Goal: Information Seeking & Learning: Learn about a topic

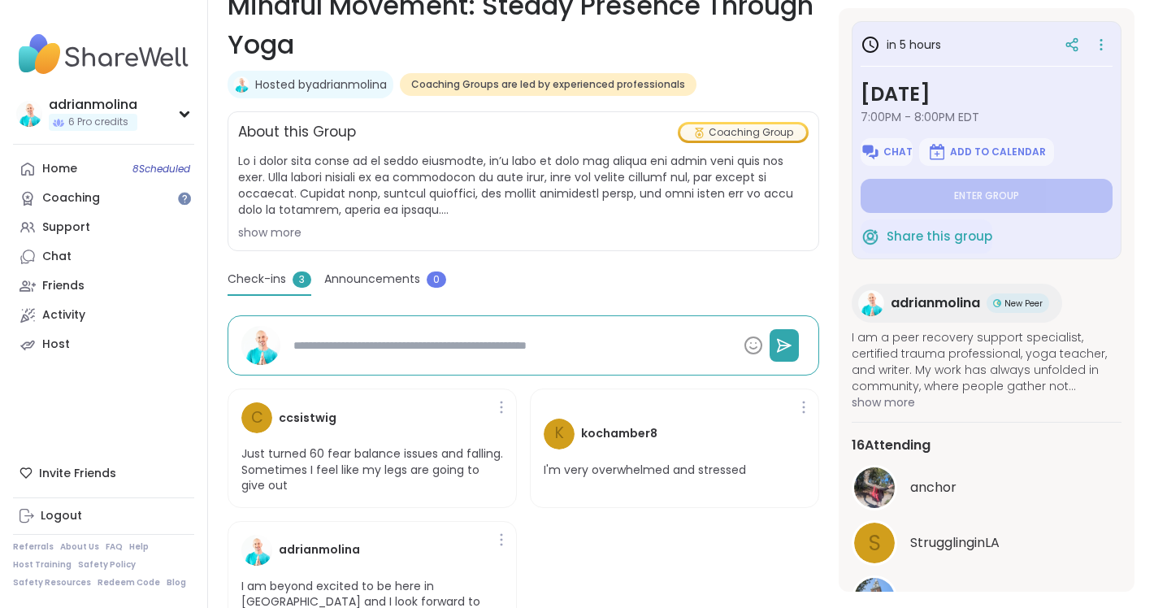
type textarea "*"
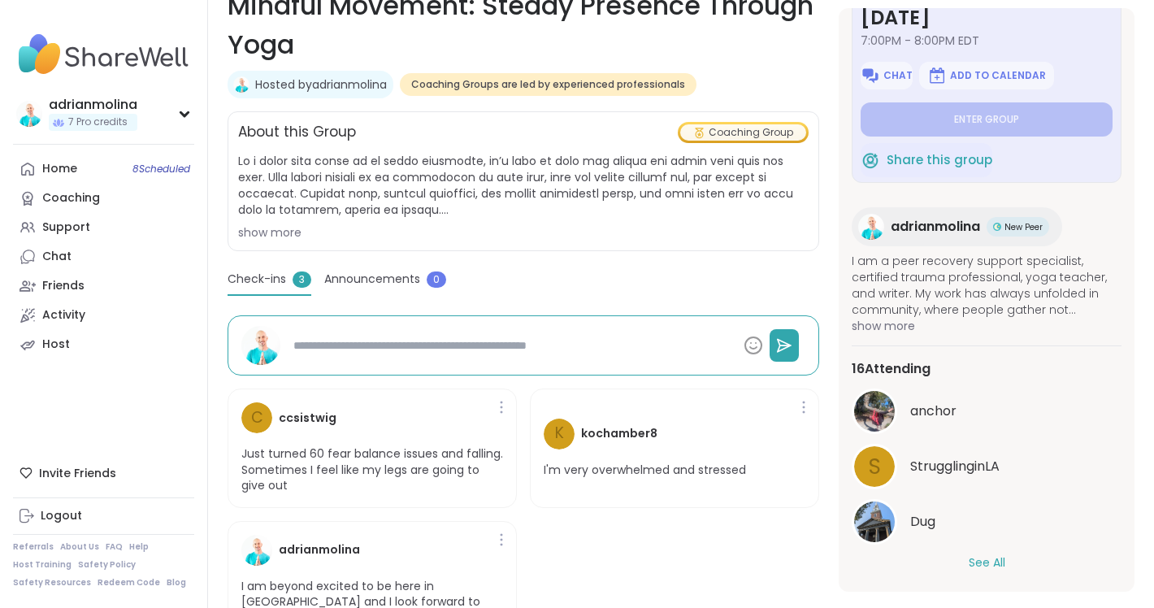
click at [980, 561] on button "See All" at bounding box center [987, 562] width 37 height 17
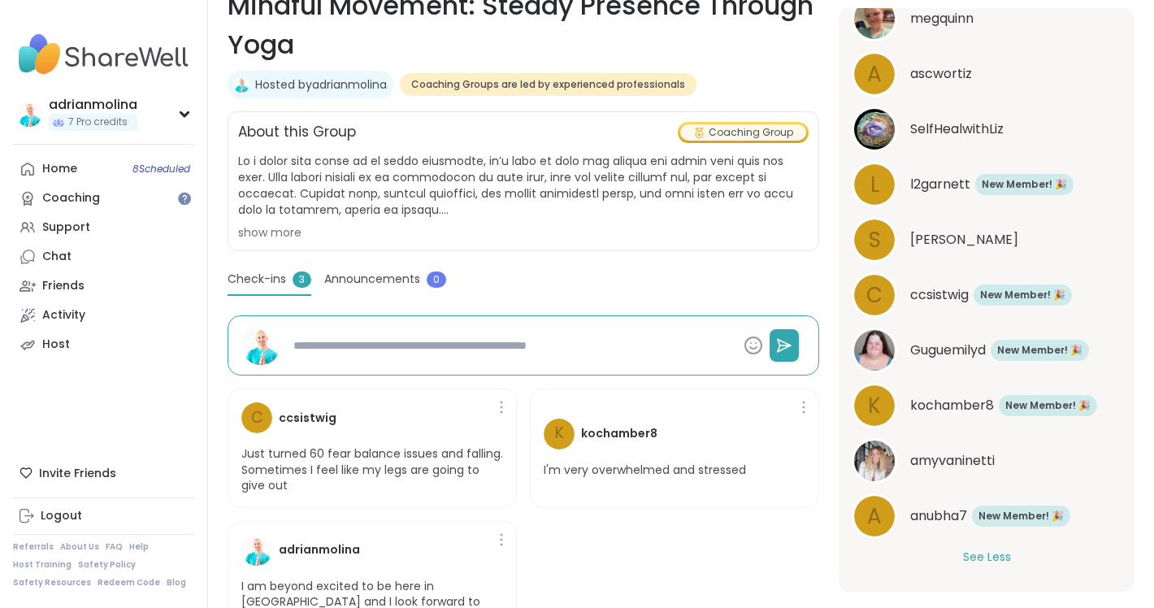
type textarea "*"
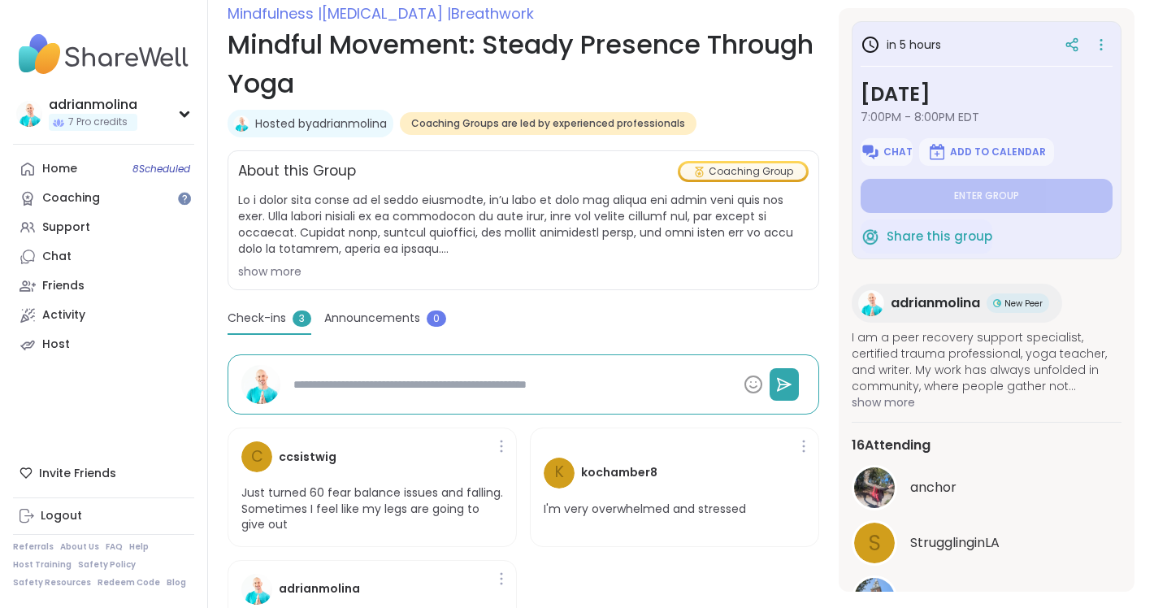
scroll to position [207, 0]
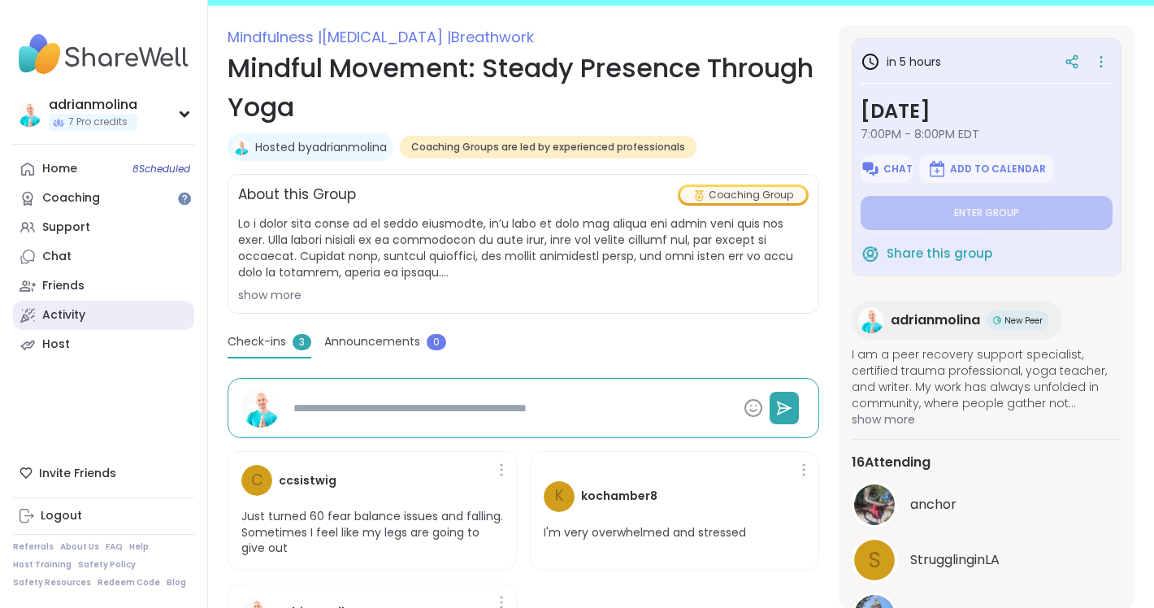
click at [54, 312] on div "Activity" at bounding box center [63, 315] width 43 height 16
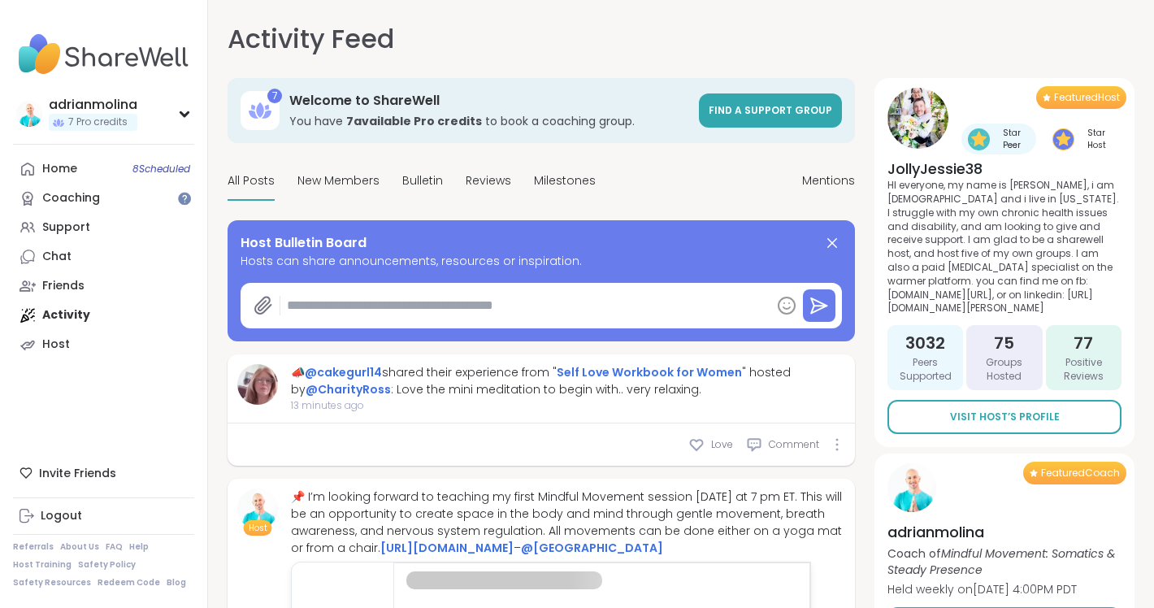
type textarea "*"
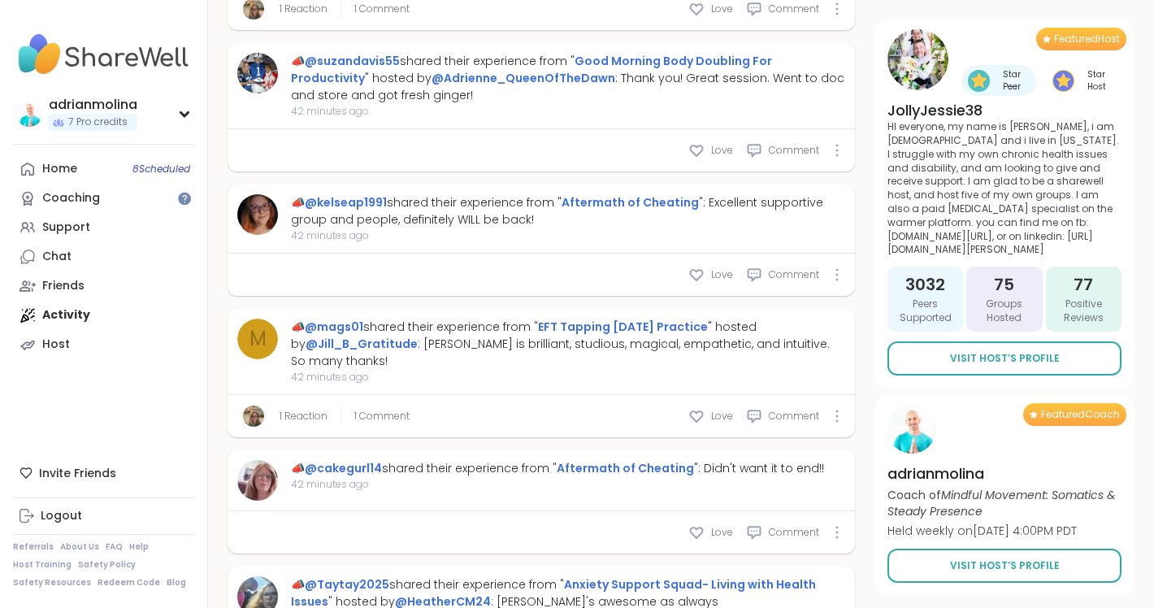
scroll to position [865, 0]
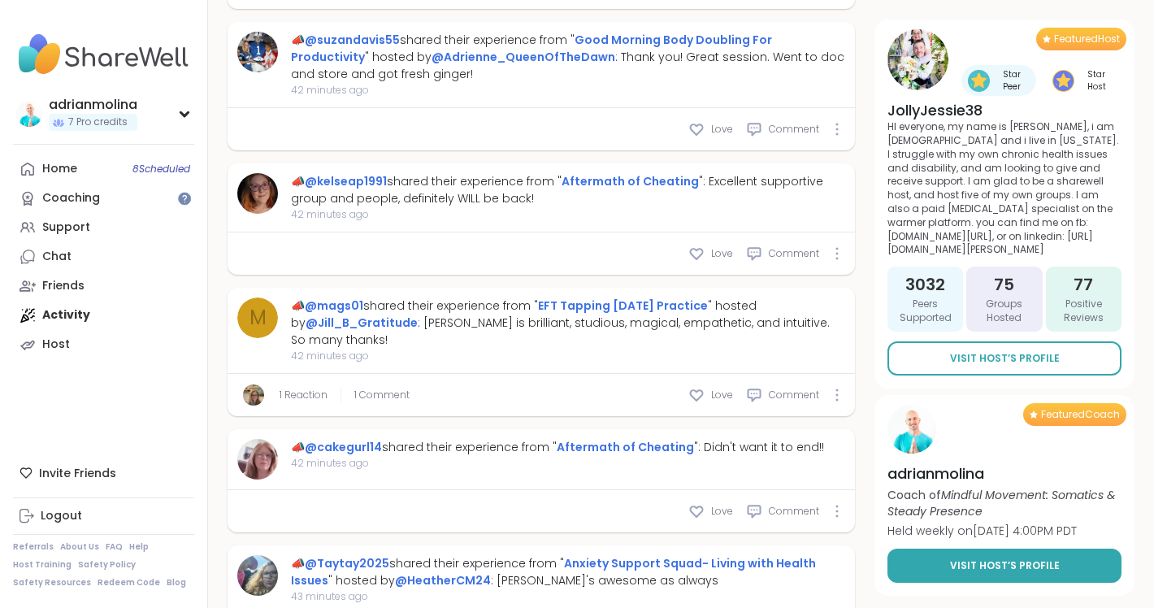
click at [949, 571] on link "Visit Host’s Profile" at bounding box center [1005, 566] width 234 height 34
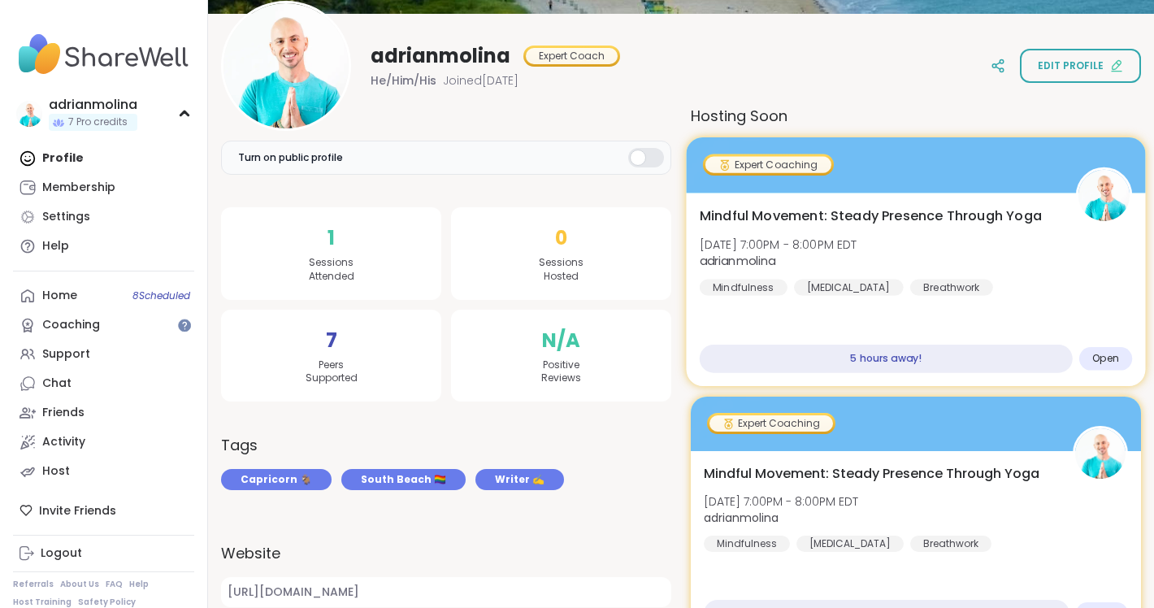
click at [912, 184] on div at bounding box center [915, 164] width 459 height 55
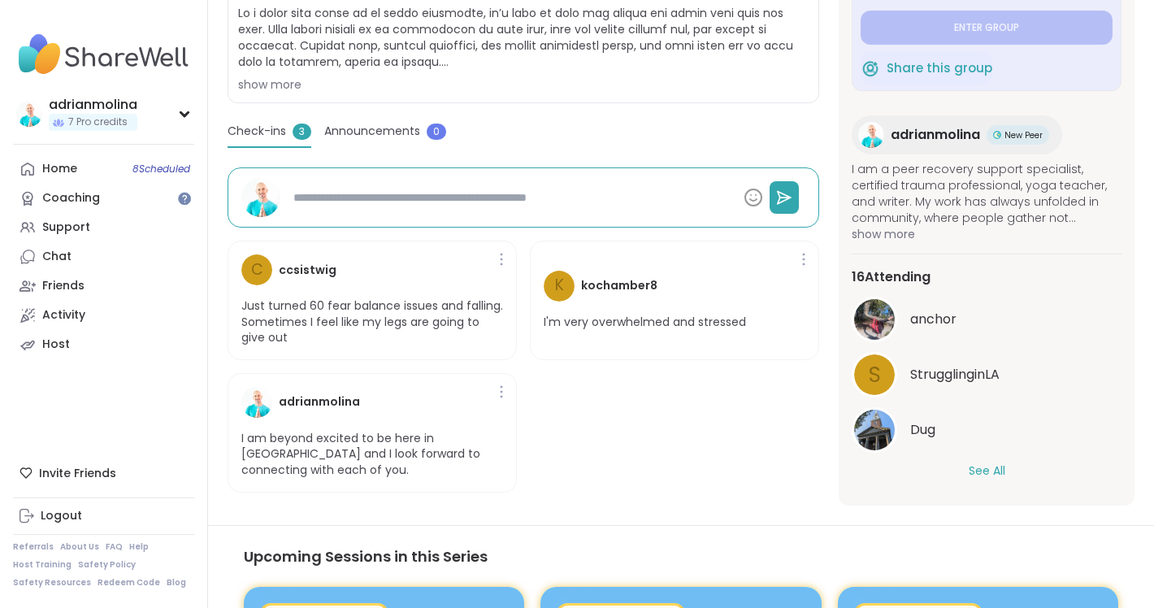
scroll to position [547, 0]
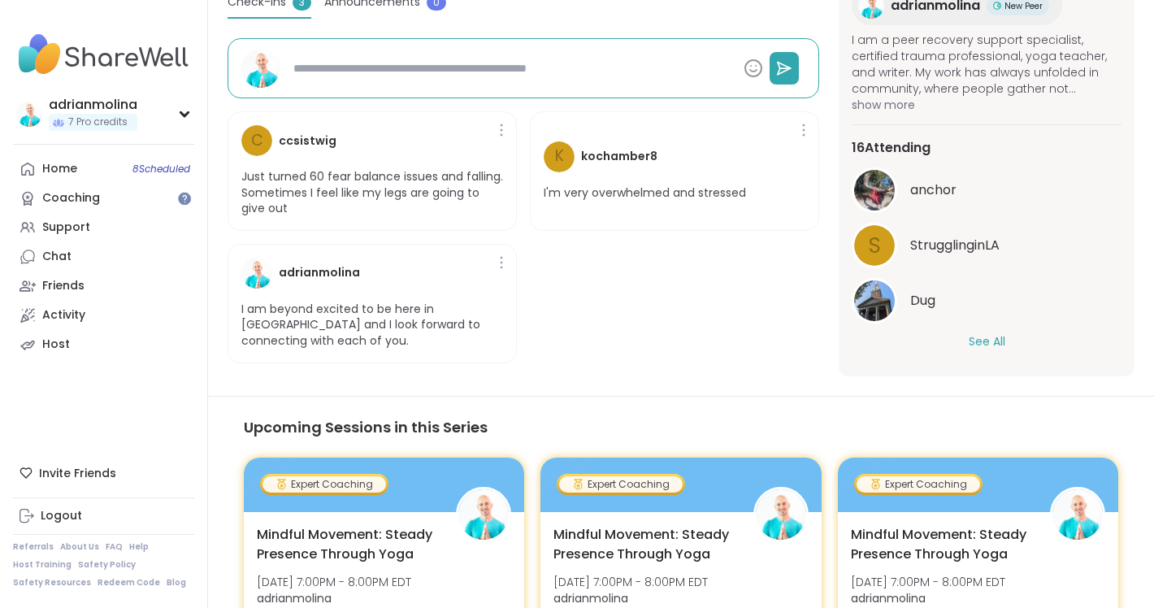
click at [998, 336] on button "See All" at bounding box center [987, 341] width 37 height 17
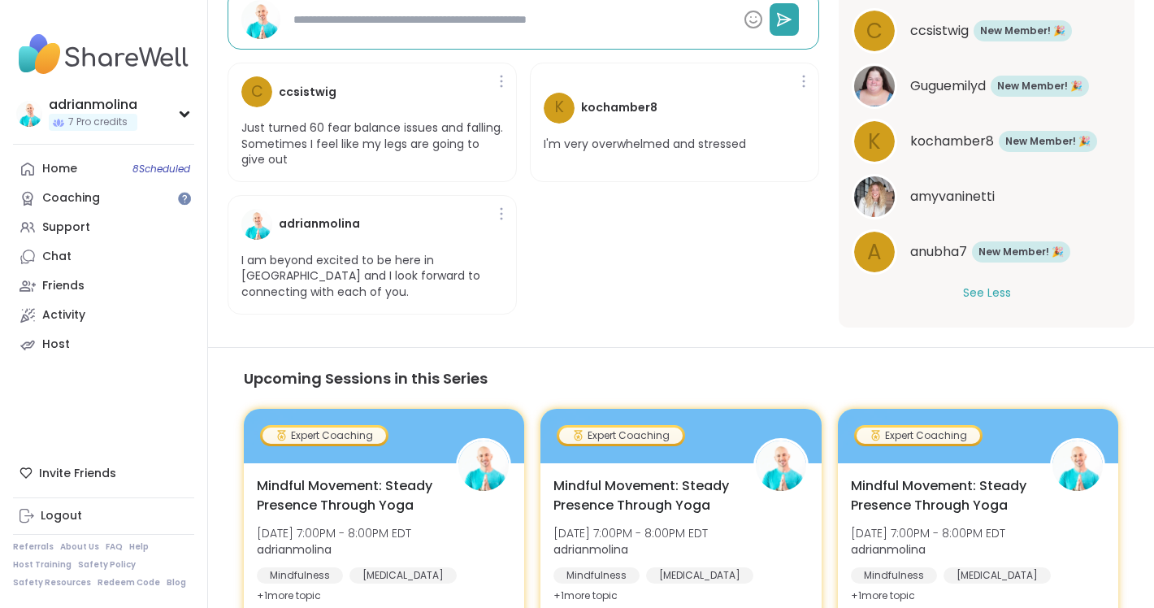
scroll to position [605, 0]
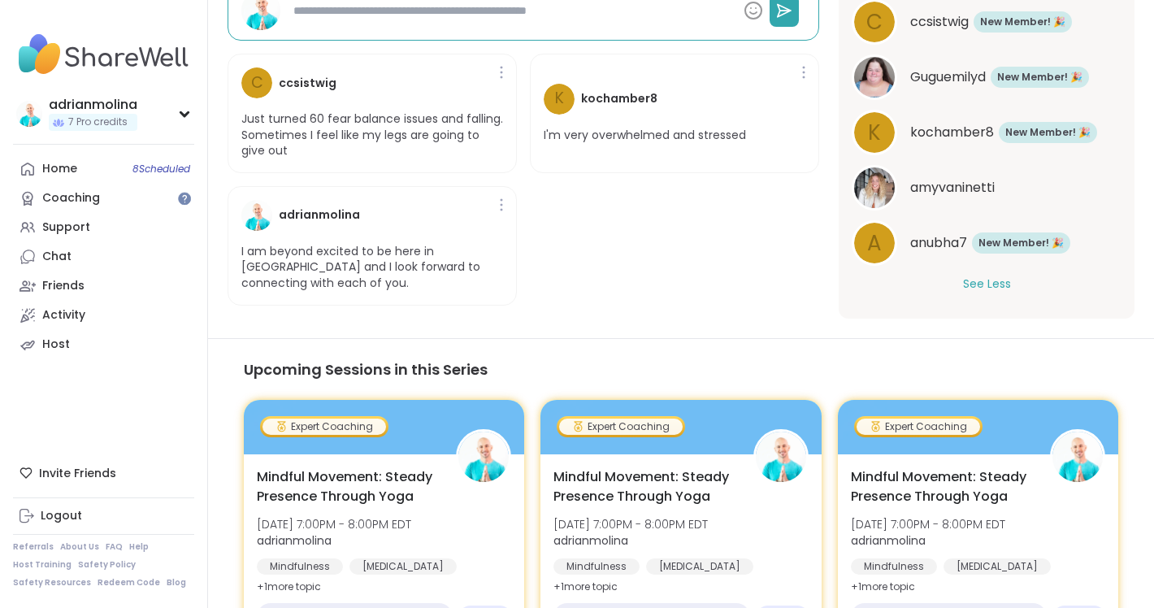
click at [976, 279] on button "See Less" at bounding box center [987, 284] width 48 height 17
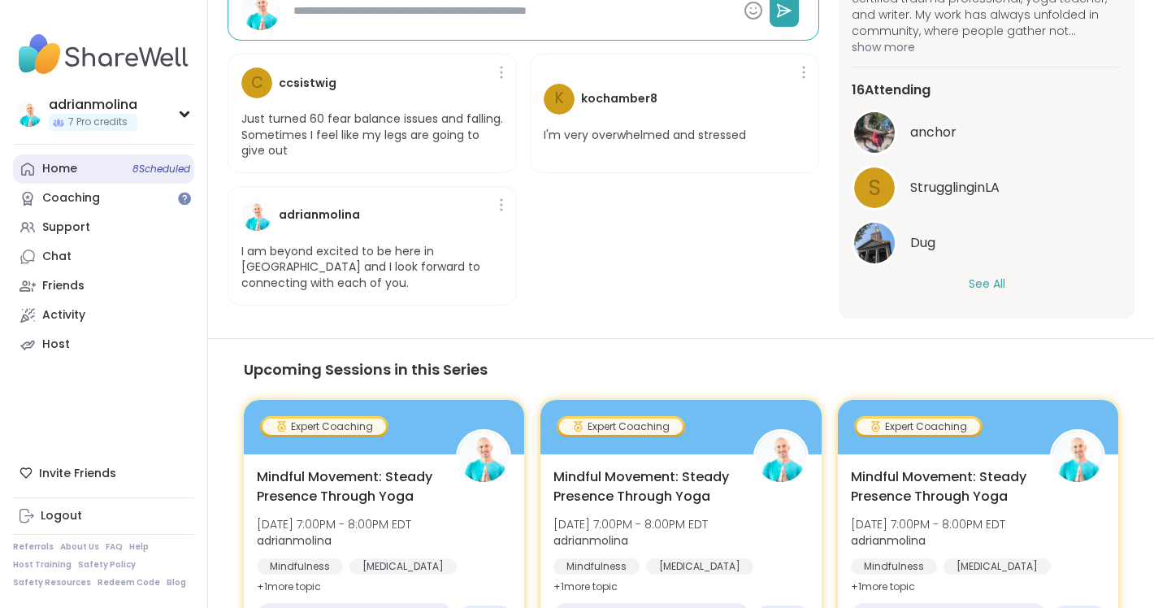
click at [59, 172] on div "Home 8 Scheduled" at bounding box center [59, 169] width 35 height 16
type textarea "*"
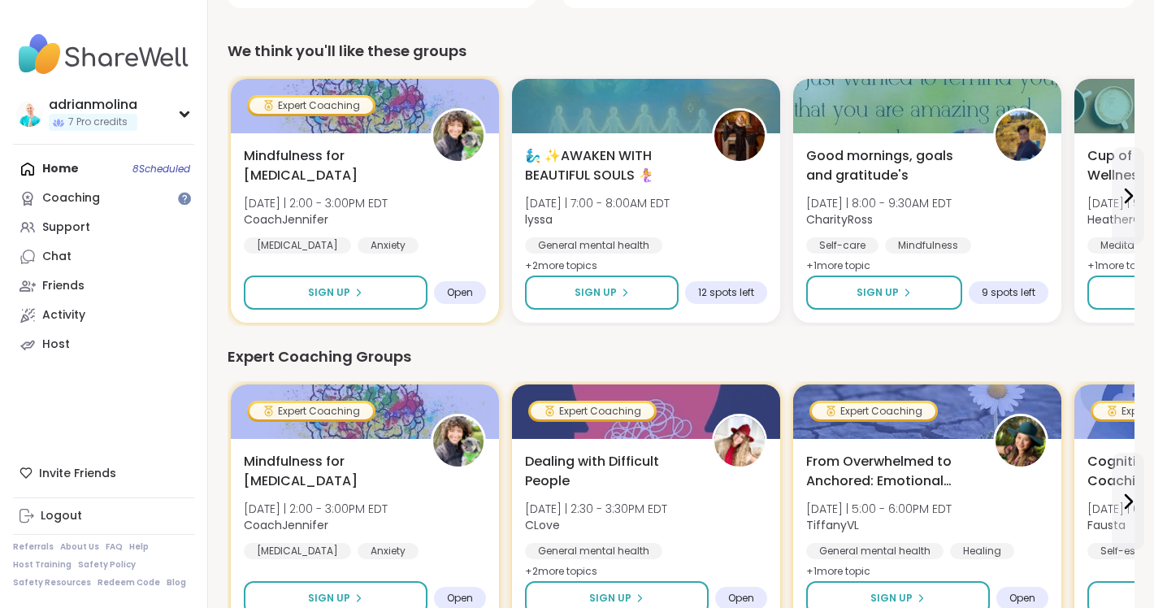
scroll to position [506, 0]
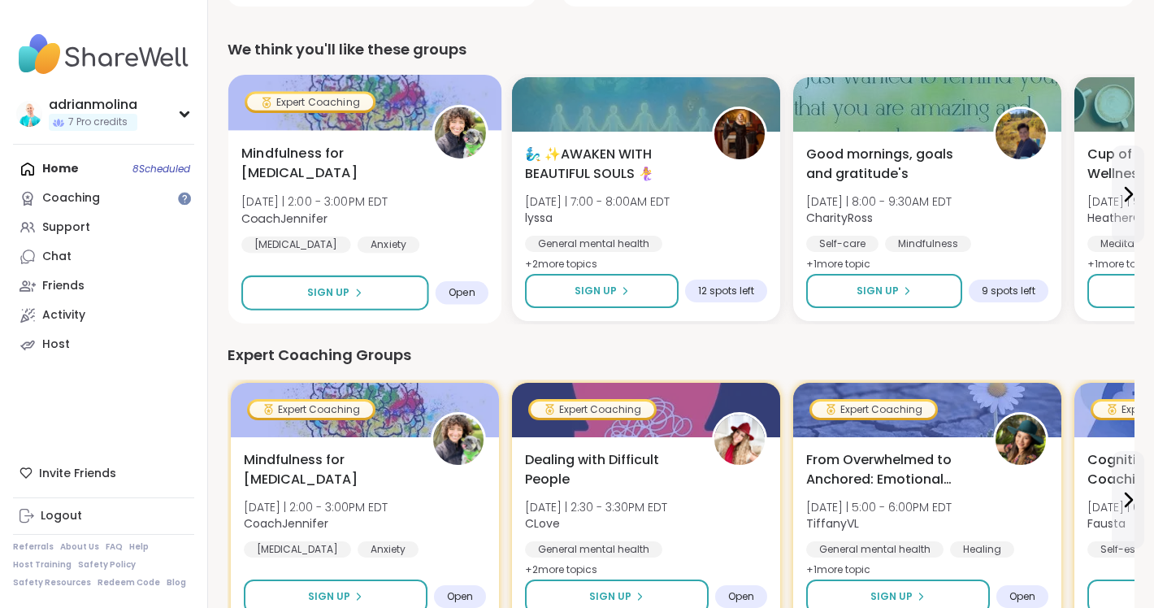
click at [373, 172] on div "Mindfulness for ADHD Mon 10/6 | 2:00 - 3:00PM EDT CoachJennifer ADHD Anxiety Gr…" at bounding box center [364, 210] width 247 height 132
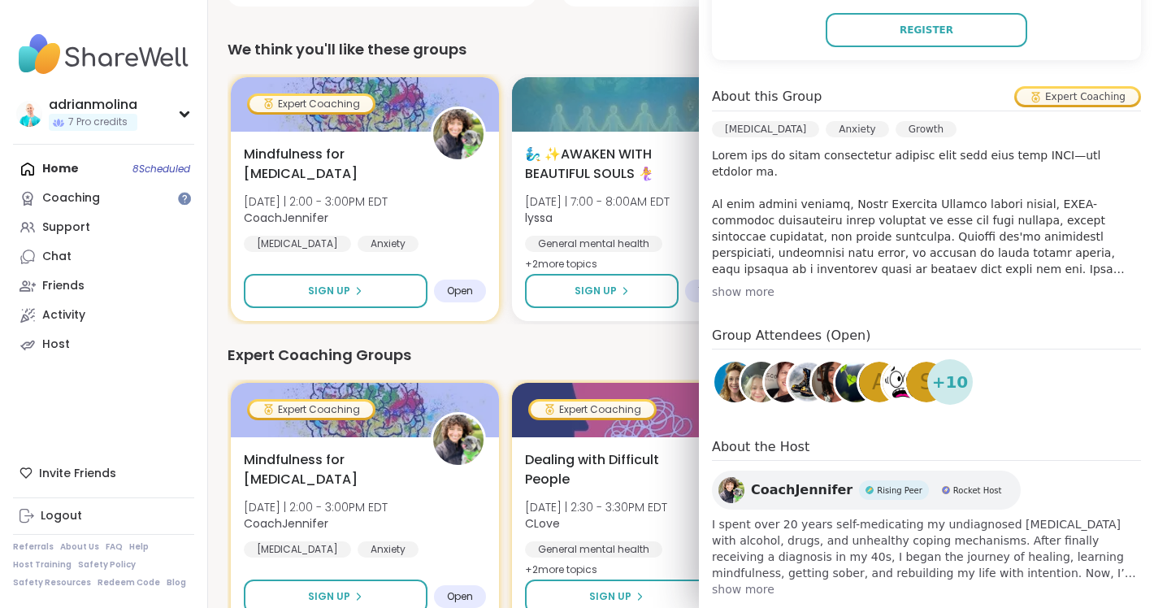
scroll to position [411, 0]
click at [761, 582] on span "show more" at bounding box center [926, 590] width 429 height 16
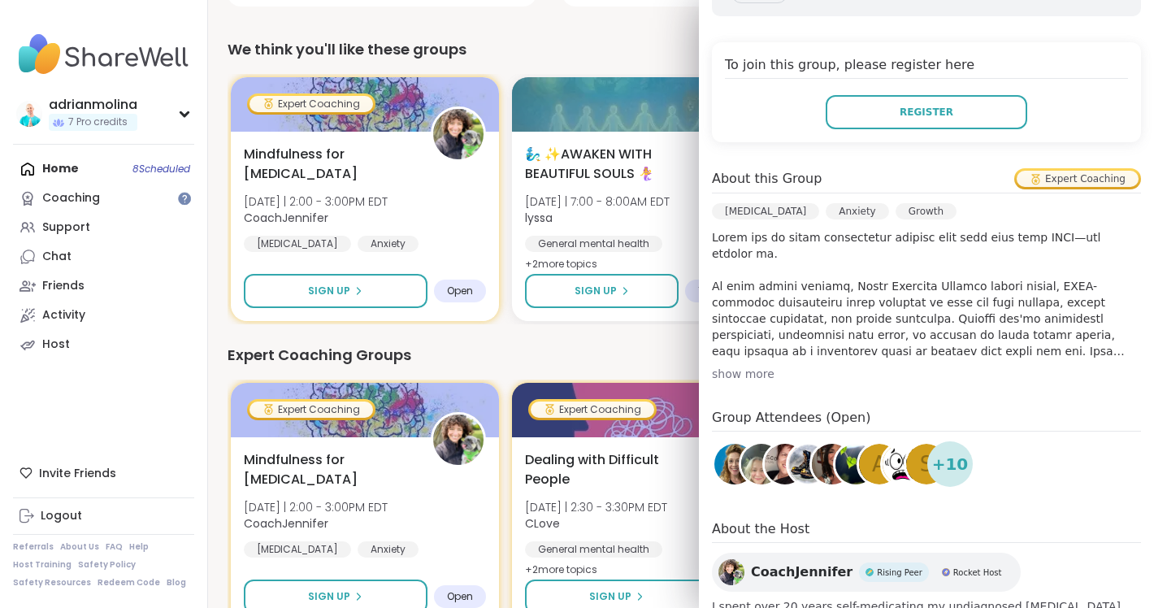
scroll to position [332, 0]
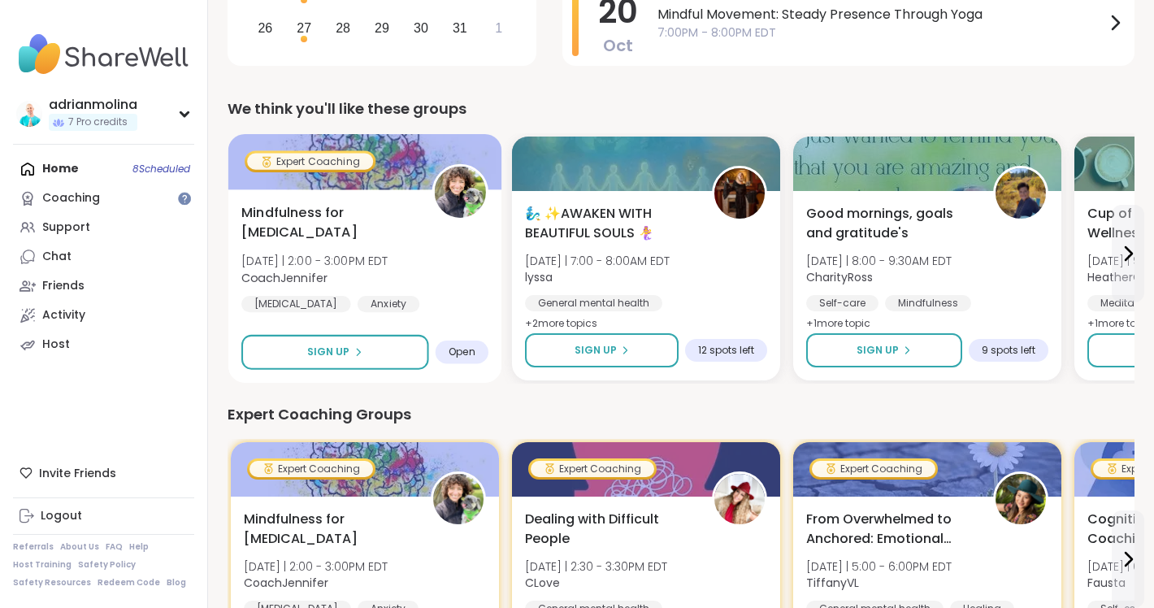
scroll to position [426, 0]
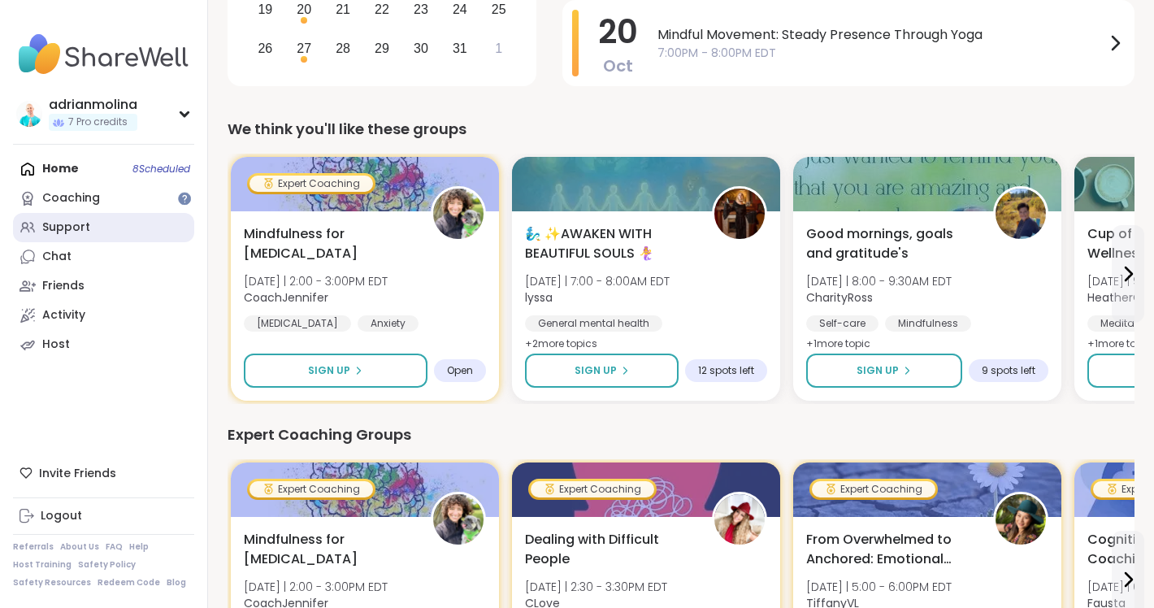
click at [62, 217] on link "Support" at bounding box center [103, 227] width 181 height 29
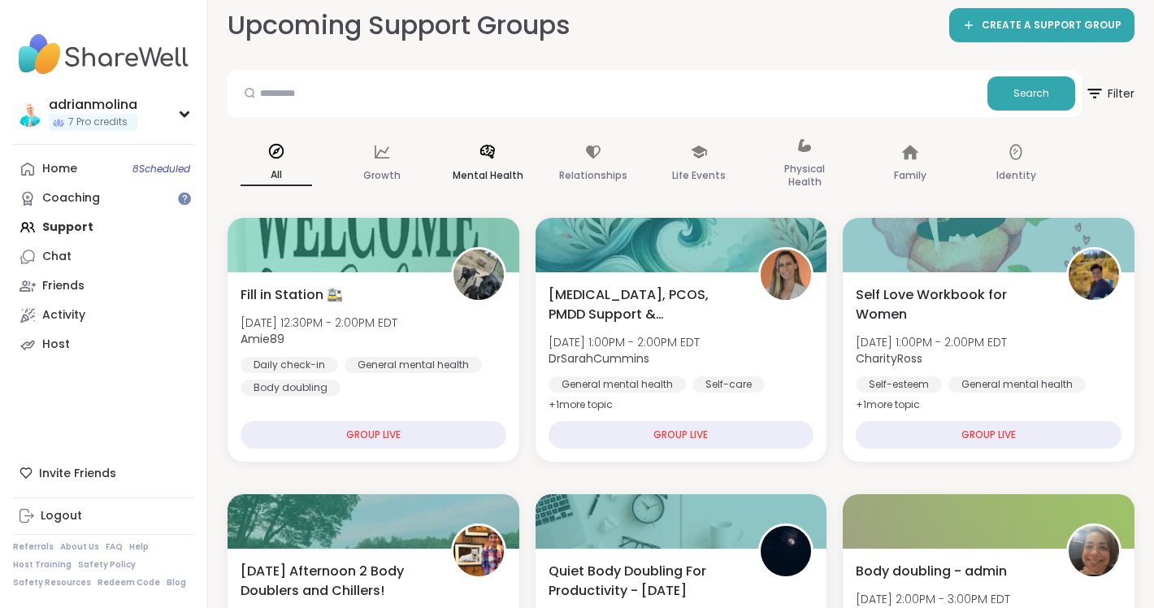
scroll to position [104, 0]
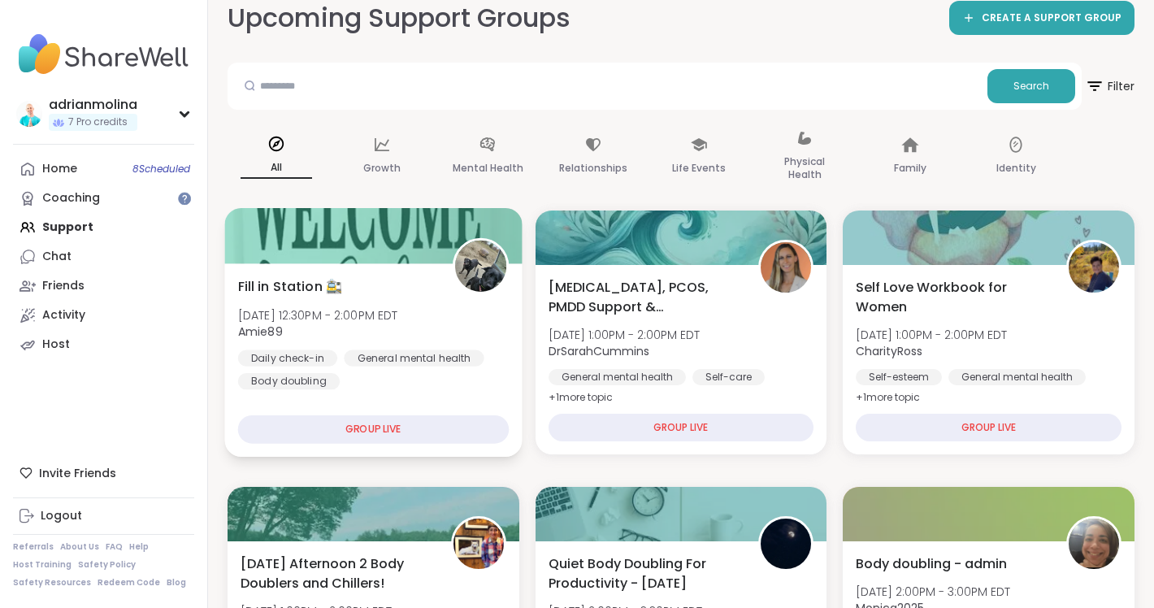
click at [418, 276] on div "Fill in Station 🚉 Mon, Oct 06 | 12:30PM - 2:00PM EDT Amie89 Daily check-in Gene…" at bounding box center [373, 332] width 271 height 113
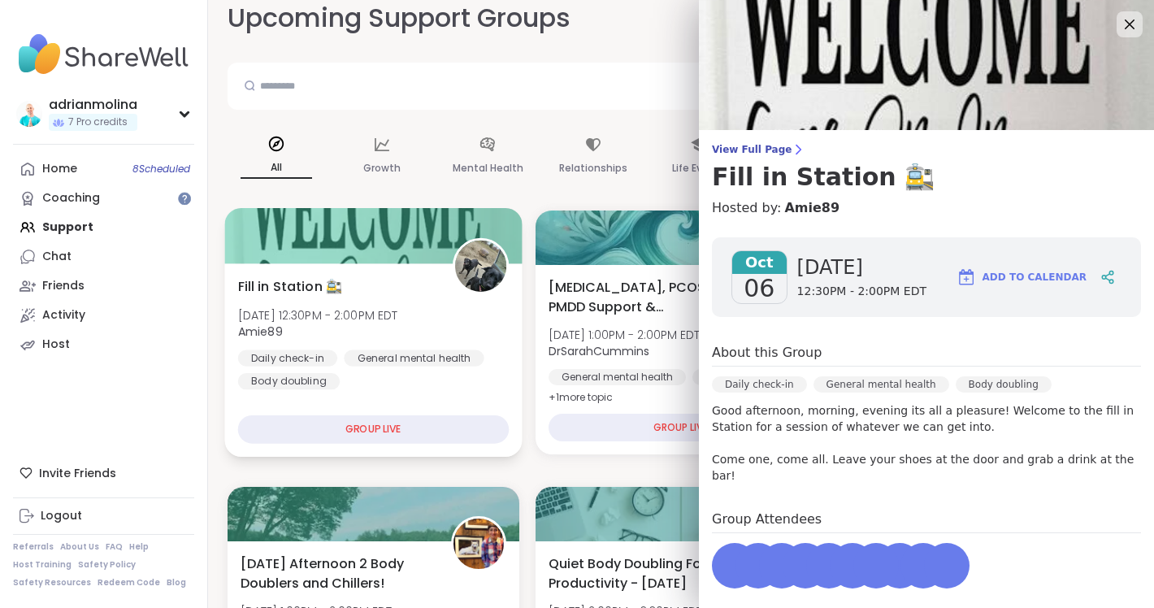
scroll to position [0, 0]
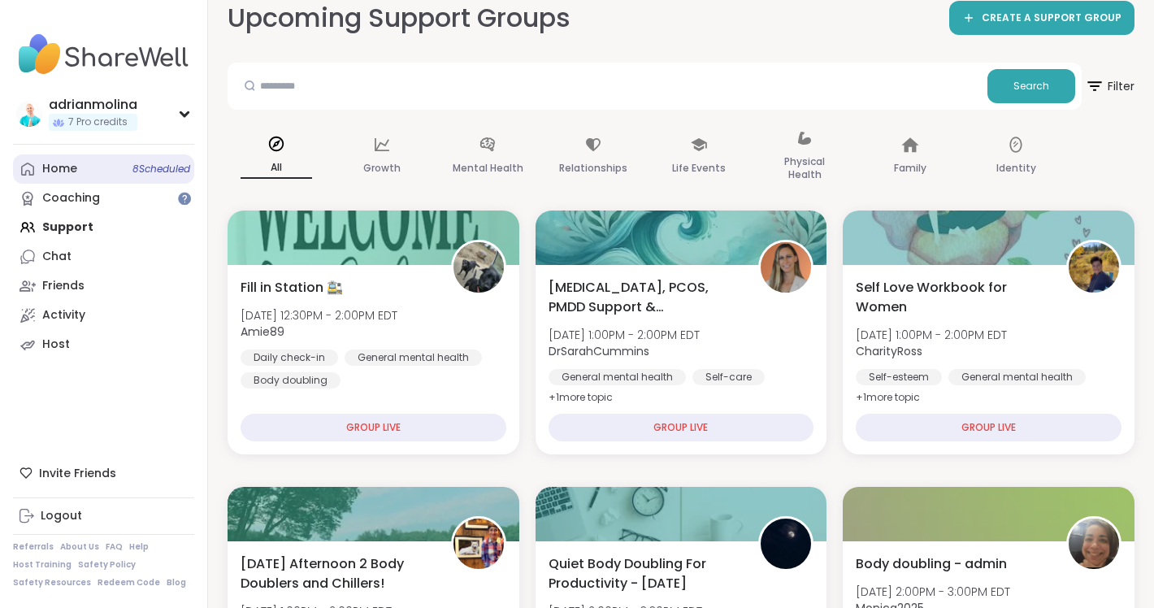
click at [72, 168] on div "Home 8 Scheduled" at bounding box center [59, 169] width 35 height 16
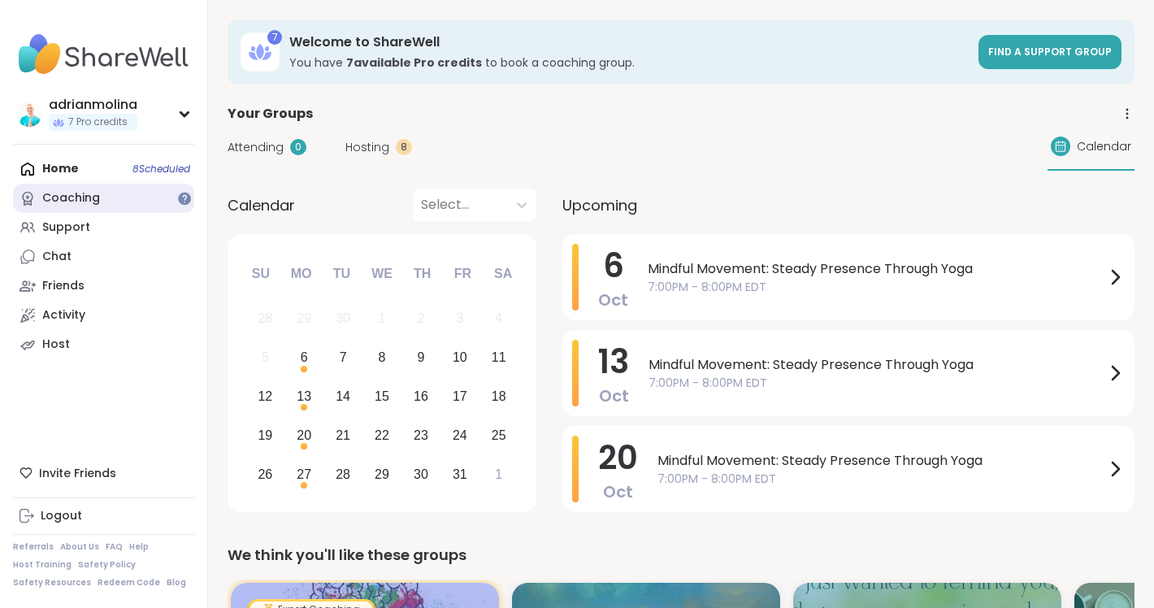
click at [85, 199] on div "Coaching" at bounding box center [71, 198] width 58 height 16
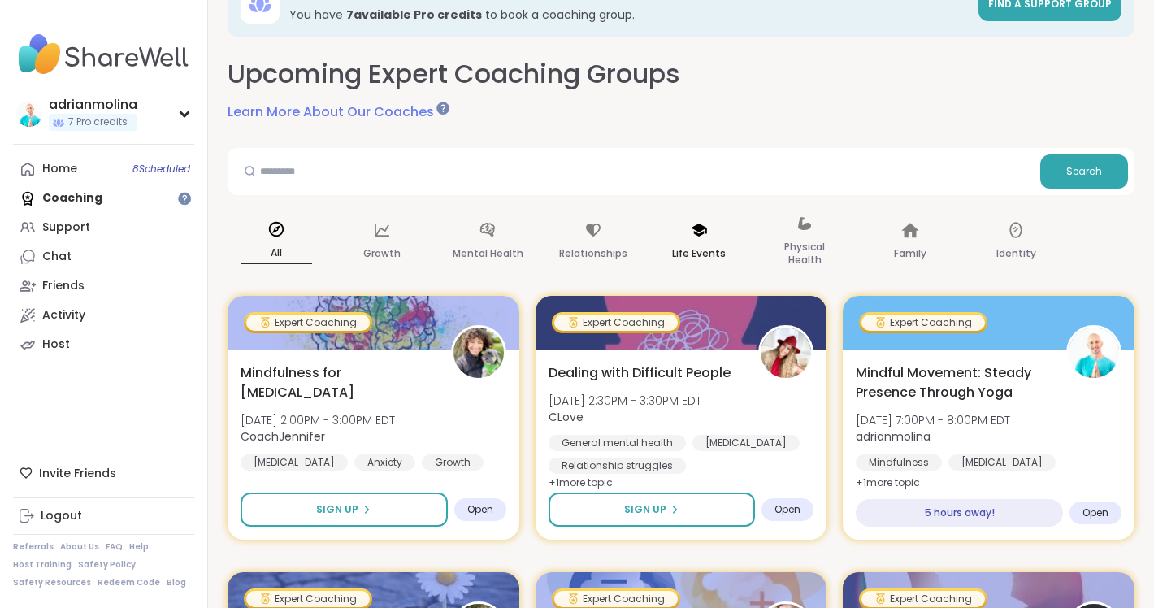
scroll to position [61, 0]
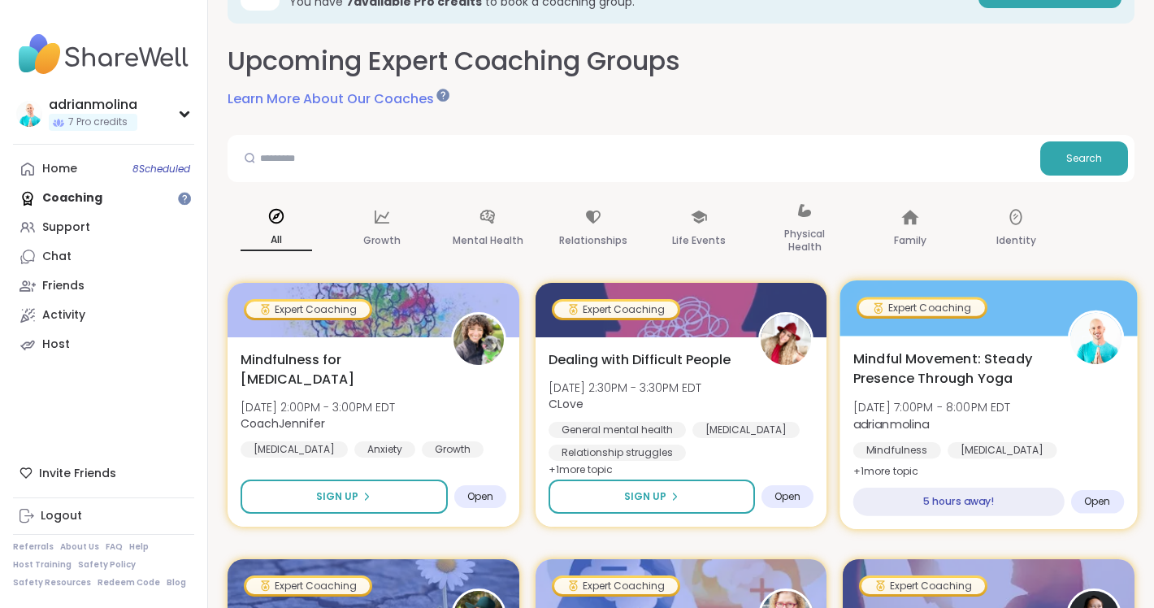
click at [1020, 299] on div at bounding box center [988, 307] width 297 height 55
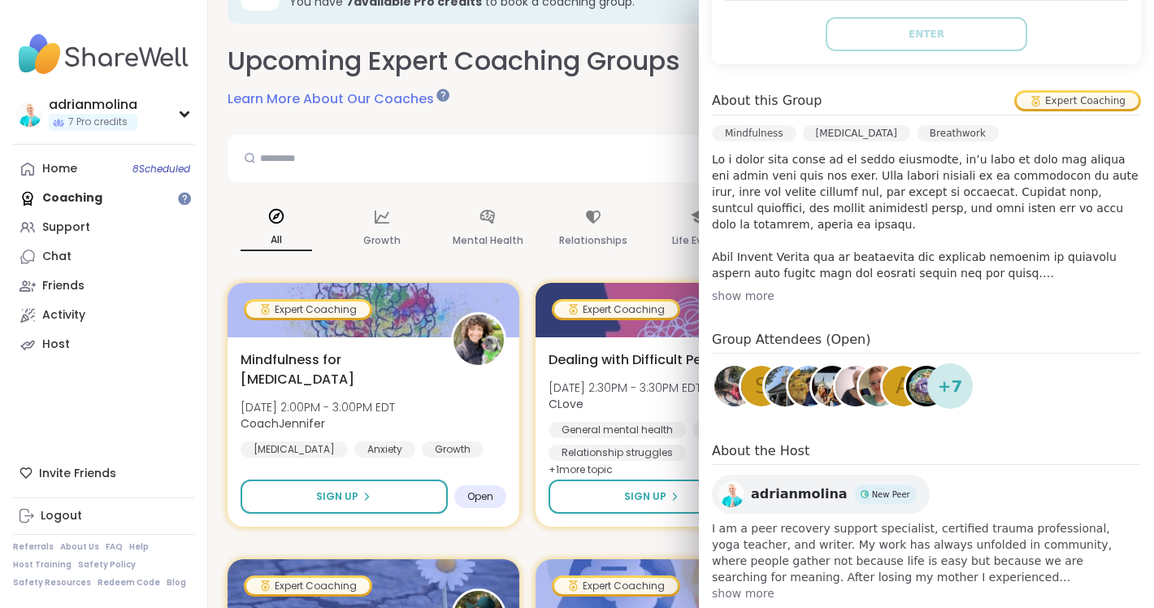
scroll to position [409, 0]
click at [588, 97] on div "Upcoming Expert Coaching Groups Learn More About Our Coaches" at bounding box center [681, 76] width 907 height 66
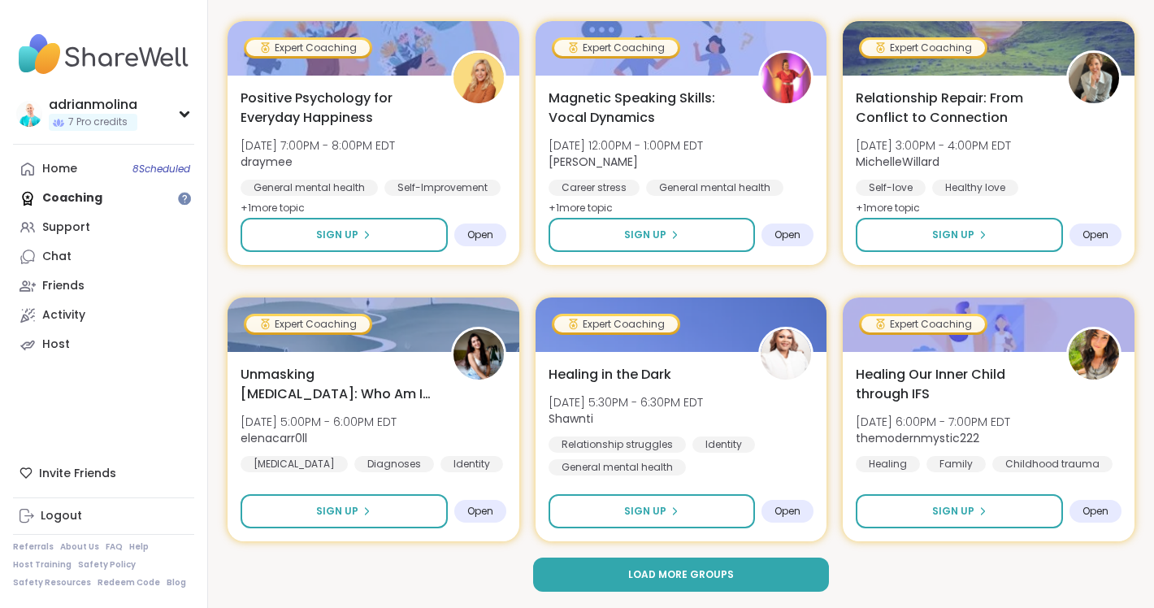
scroll to position [3085, 0]
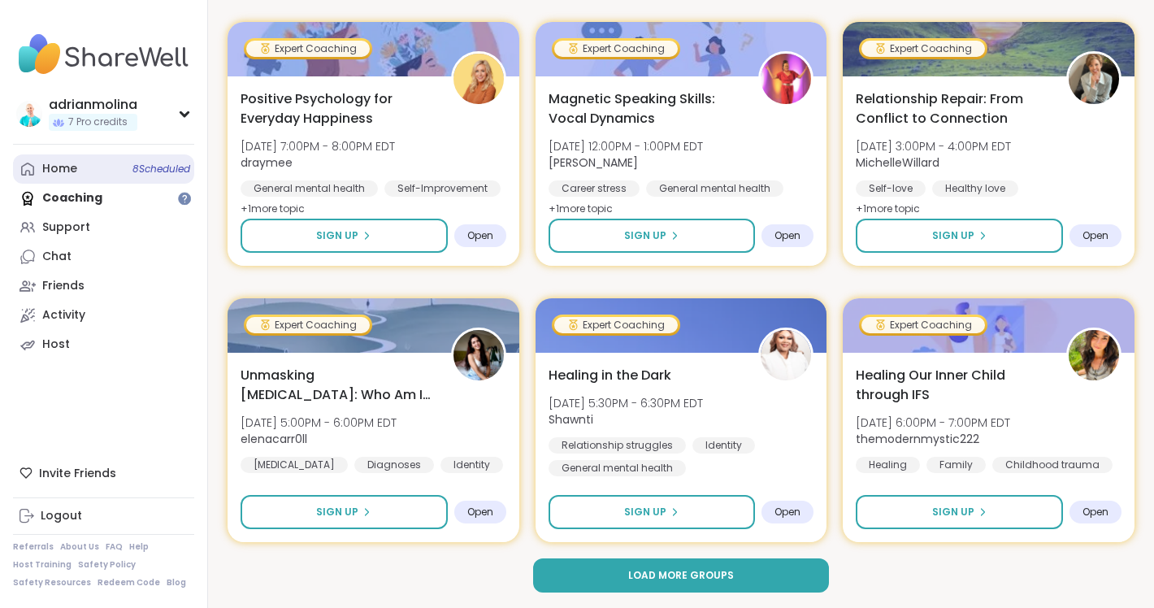
click at [55, 167] on div "Home 8 Scheduled" at bounding box center [59, 169] width 35 height 16
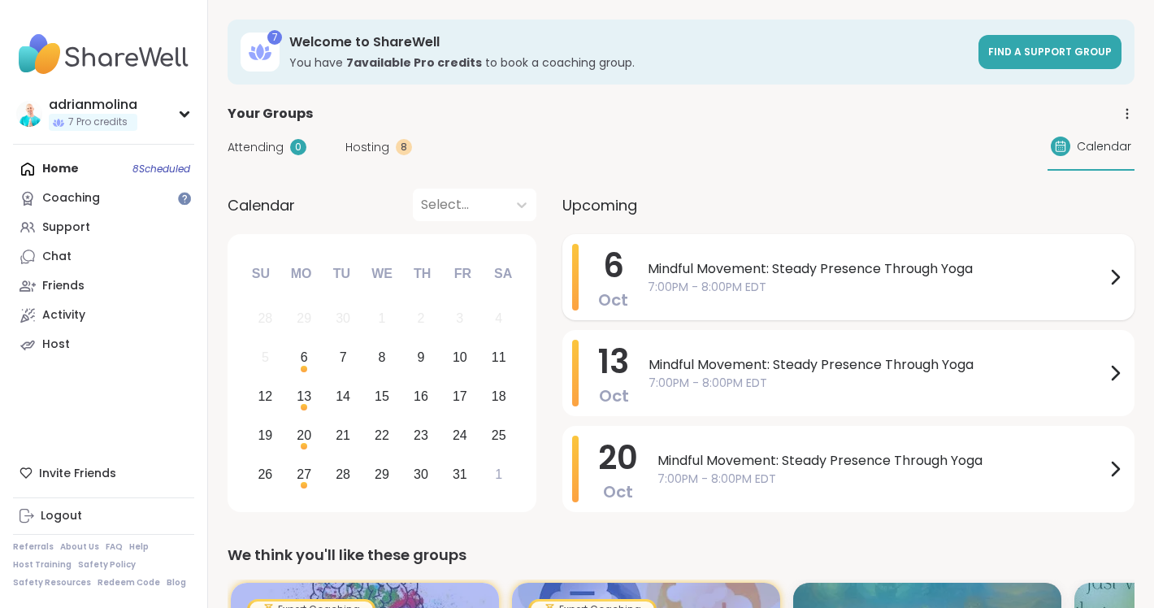
click at [713, 273] on span "Mindful Movement: Steady Presence Through Yoga" at bounding box center [877, 269] width 458 height 20
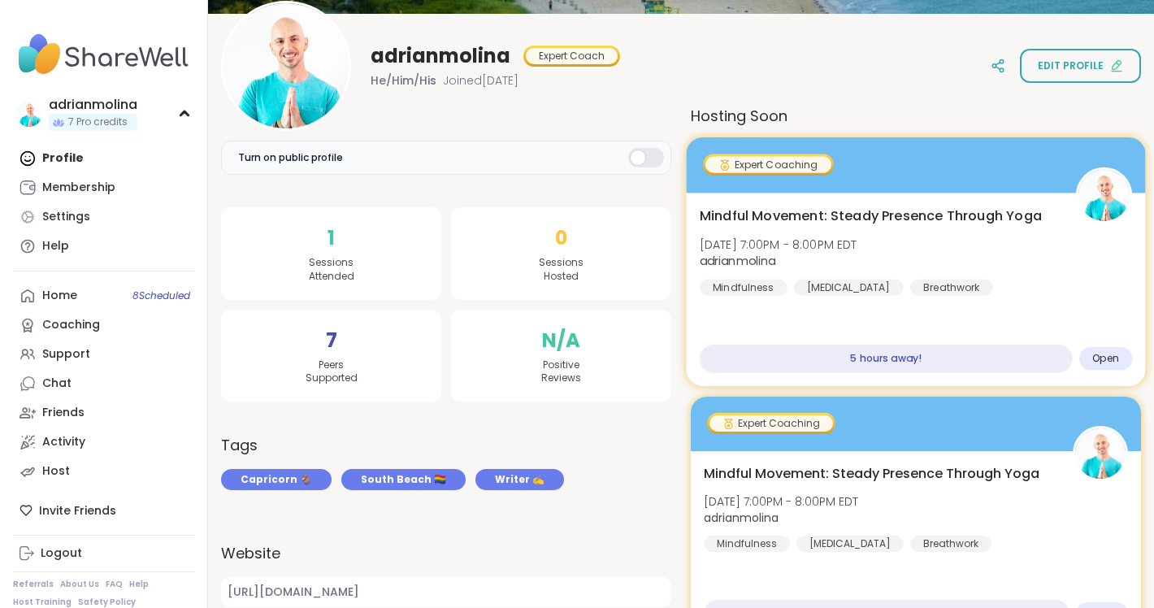
click at [893, 215] on span "Mindful Movement: Steady Presence Through Yoga" at bounding box center [871, 216] width 342 height 20
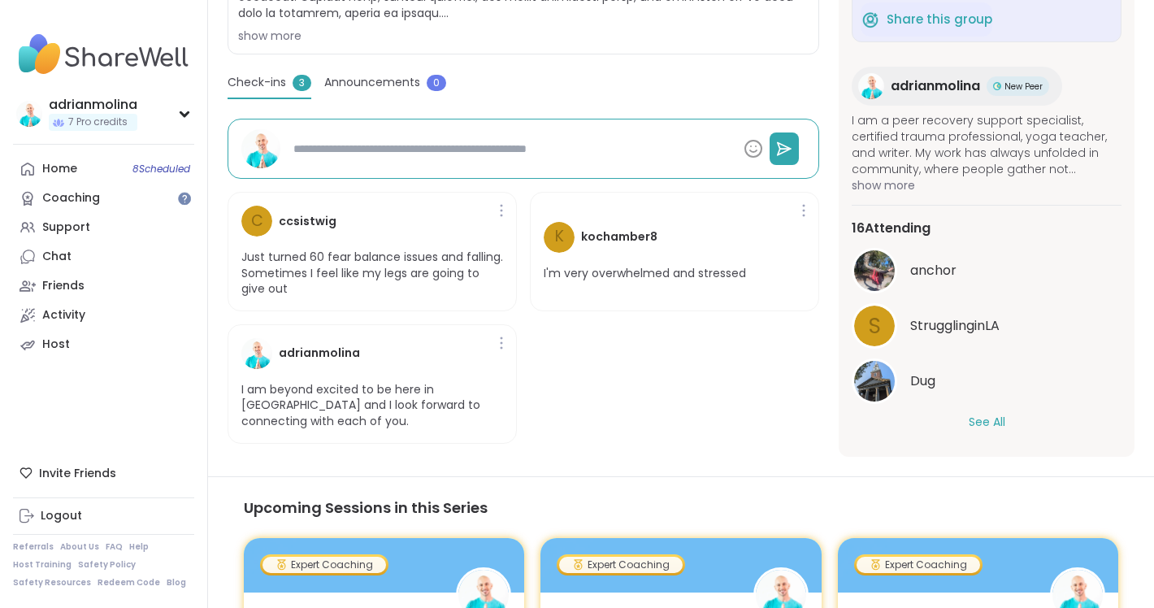
click at [988, 419] on button "See All" at bounding box center [987, 422] width 37 height 17
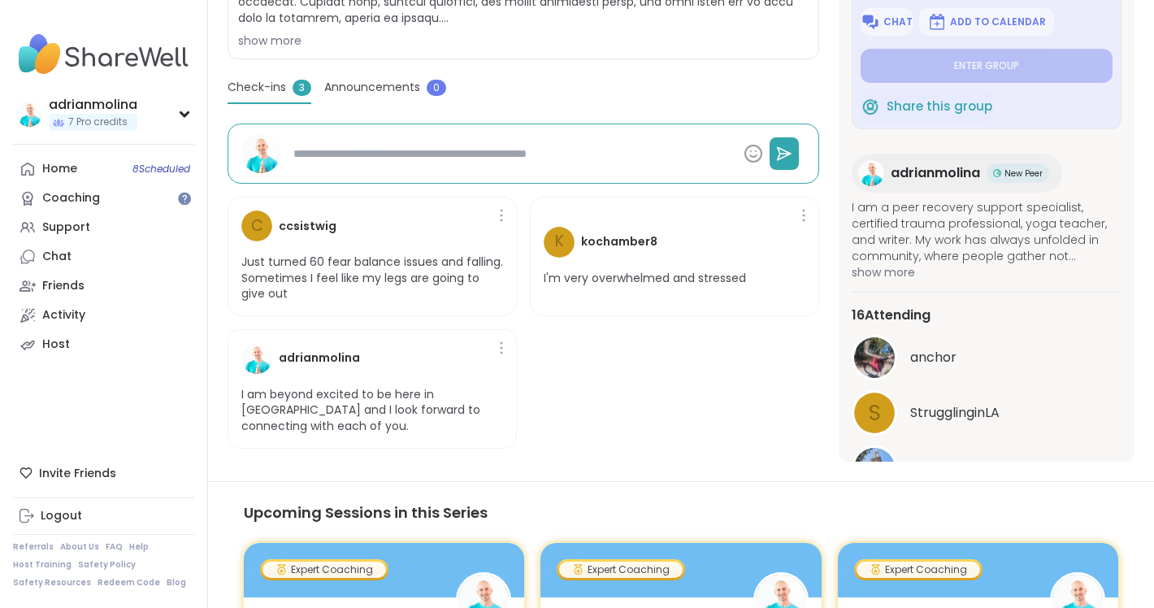
scroll to position [443, 0]
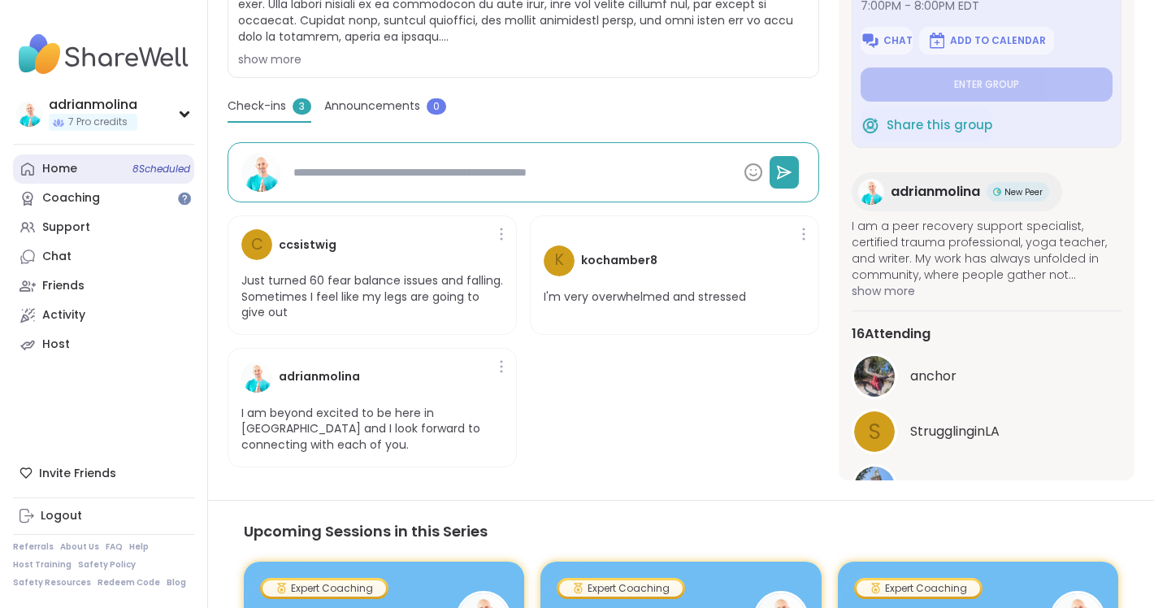
click at [64, 172] on div "Home 8 Scheduled" at bounding box center [59, 169] width 35 height 16
type textarea "*"
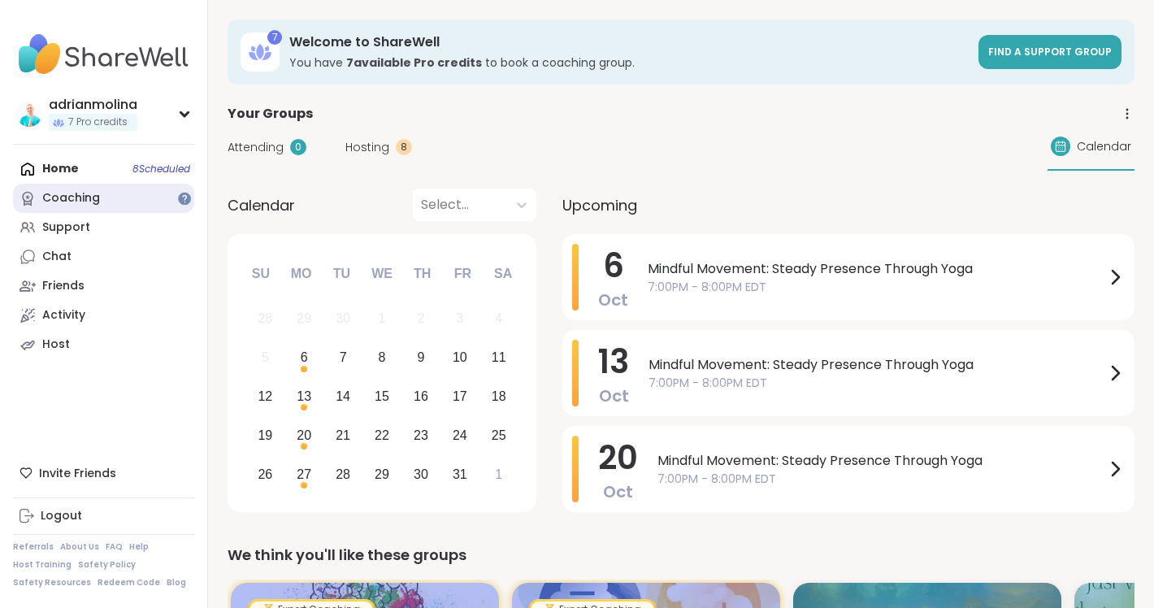
click at [74, 207] on link "Coaching" at bounding box center [103, 198] width 181 height 29
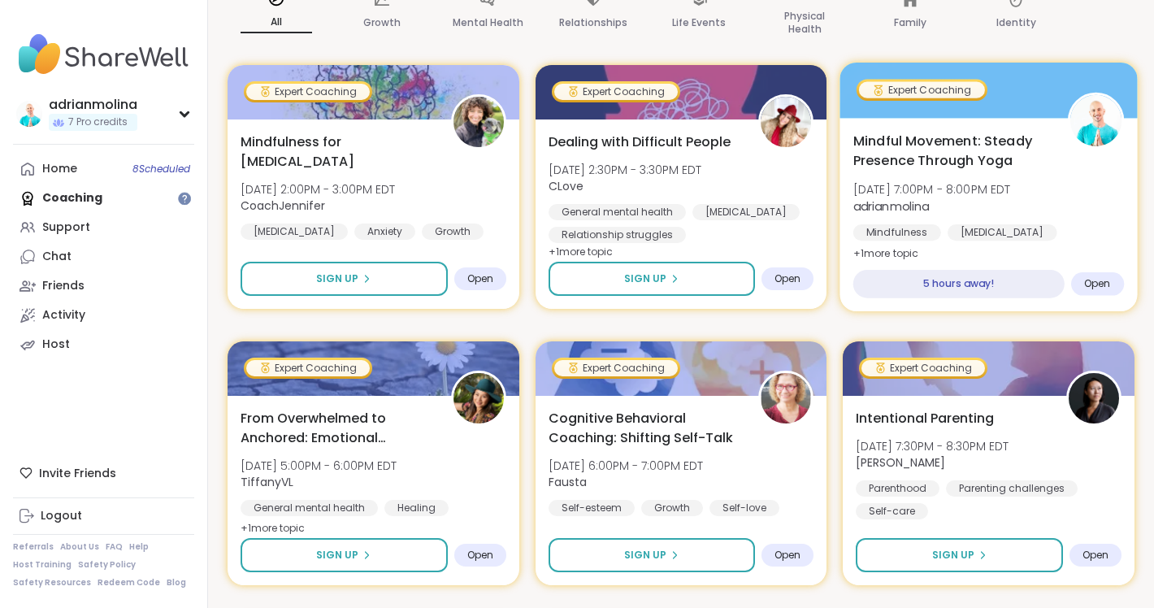
scroll to position [283, 0]
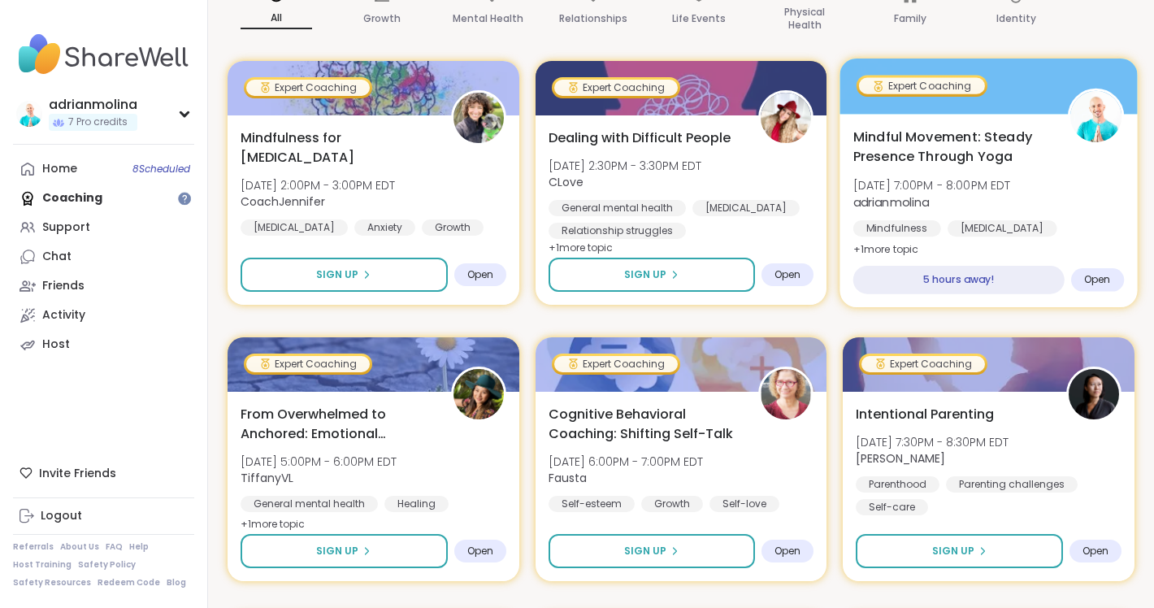
click at [1106, 282] on span "Open" at bounding box center [1097, 279] width 27 height 13
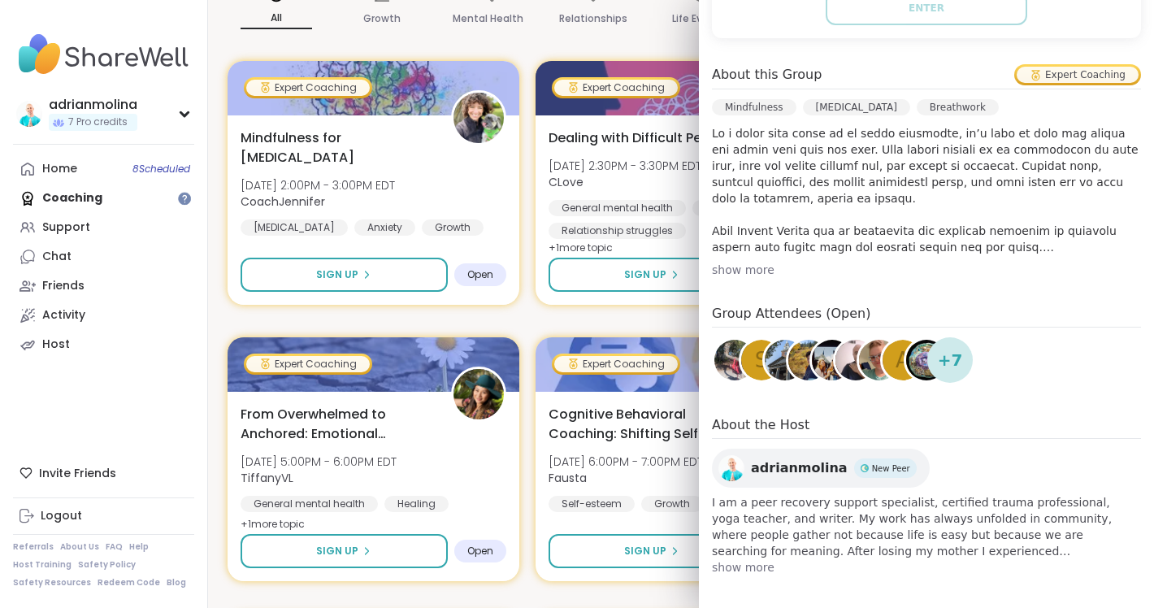
scroll to position [436, 0]
